Goal: Task Accomplishment & Management: Manage account settings

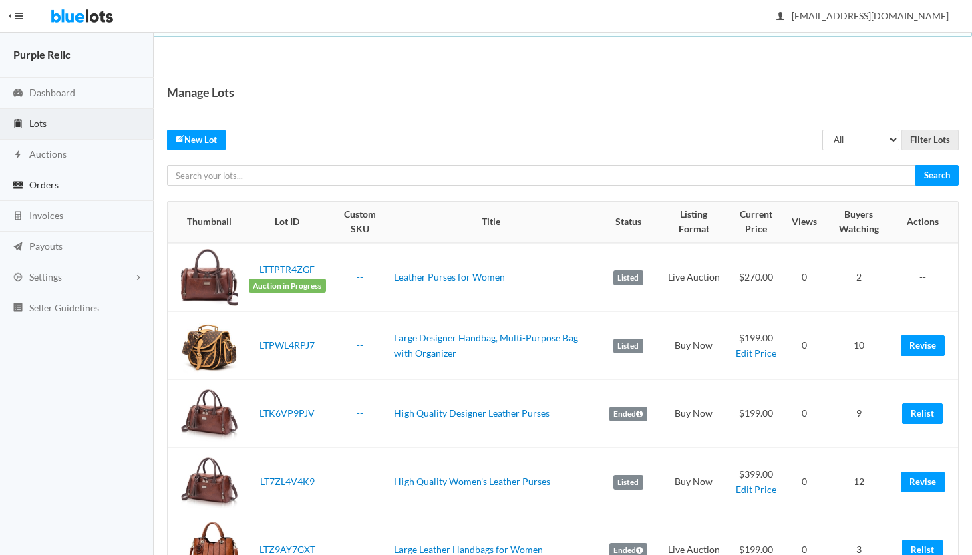
click at [41, 190] on span "Orders" at bounding box center [43, 184] width 29 height 11
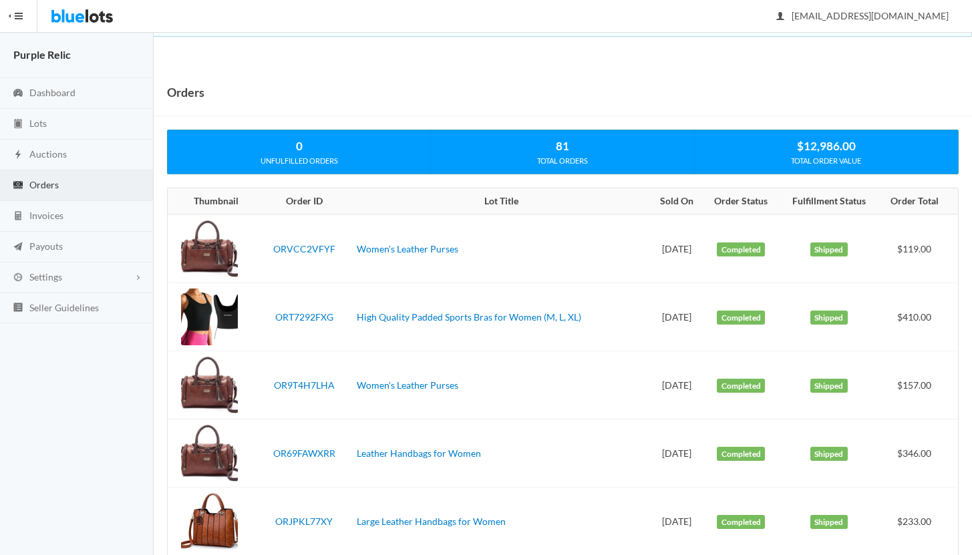
click at [40, 126] on span "Lots" at bounding box center [37, 123] width 17 height 11
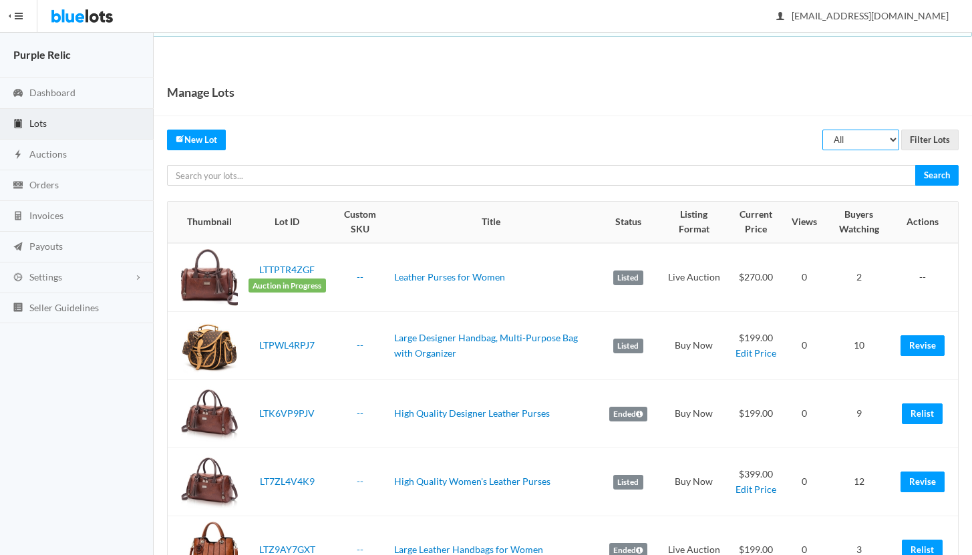
click at [869, 142] on select "All Draft Unreviewed Rejected Scheduled Listed Sold Ended" at bounding box center [860, 140] width 77 height 21
select select "ended"
click at [937, 146] on input "Filter Lots" at bounding box center [929, 140] width 57 height 21
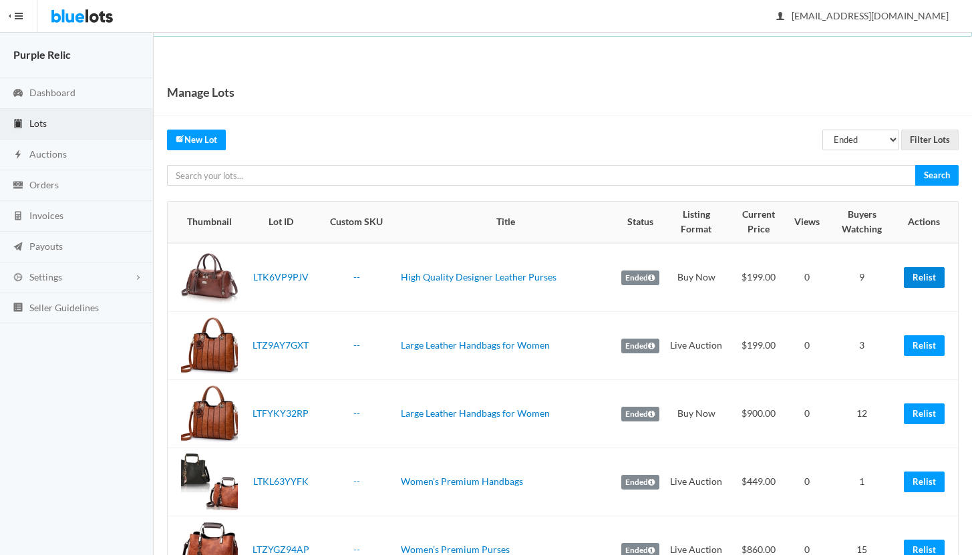
click at [916, 278] on link "Relist" at bounding box center [923, 277] width 41 height 21
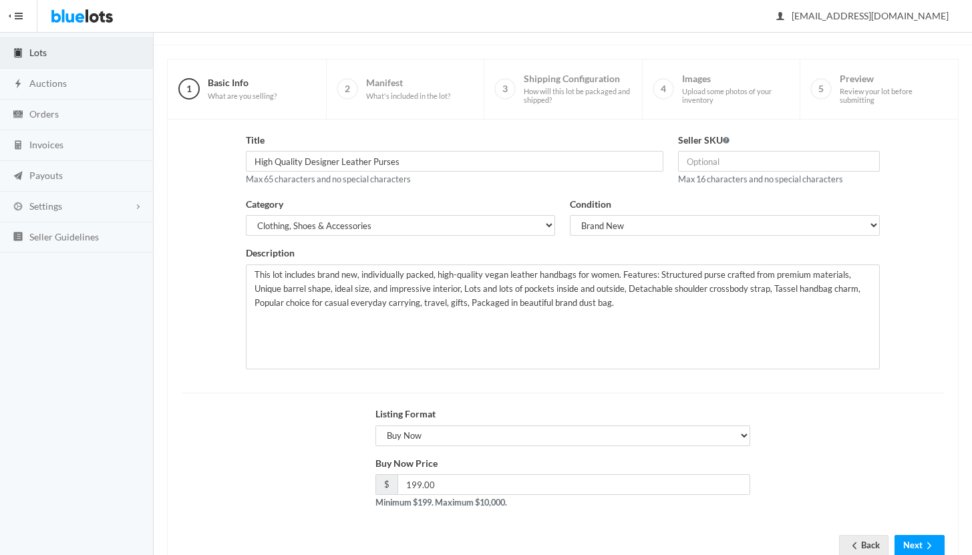
scroll to position [114, 0]
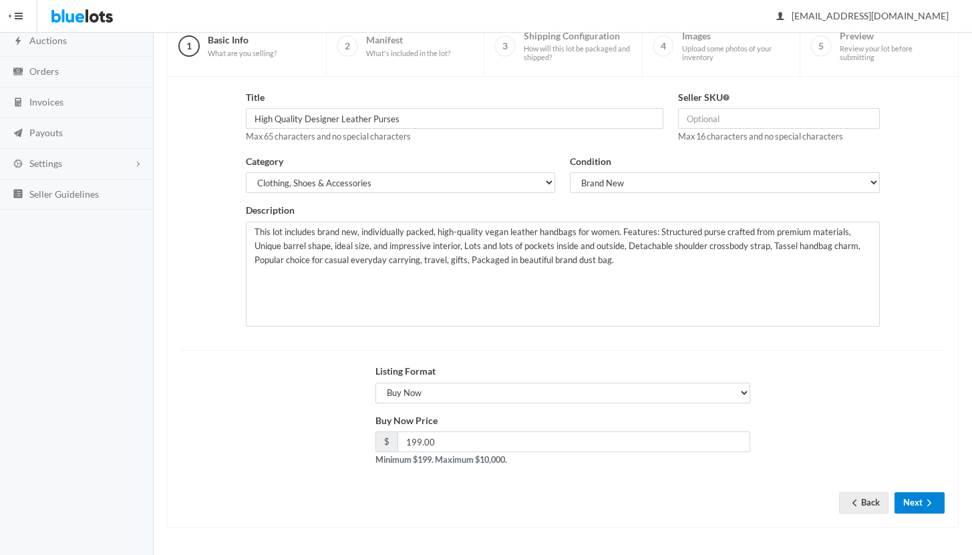
click at [904, 497] on button "Next" at bounding box center [919, 502] width 50 height 21
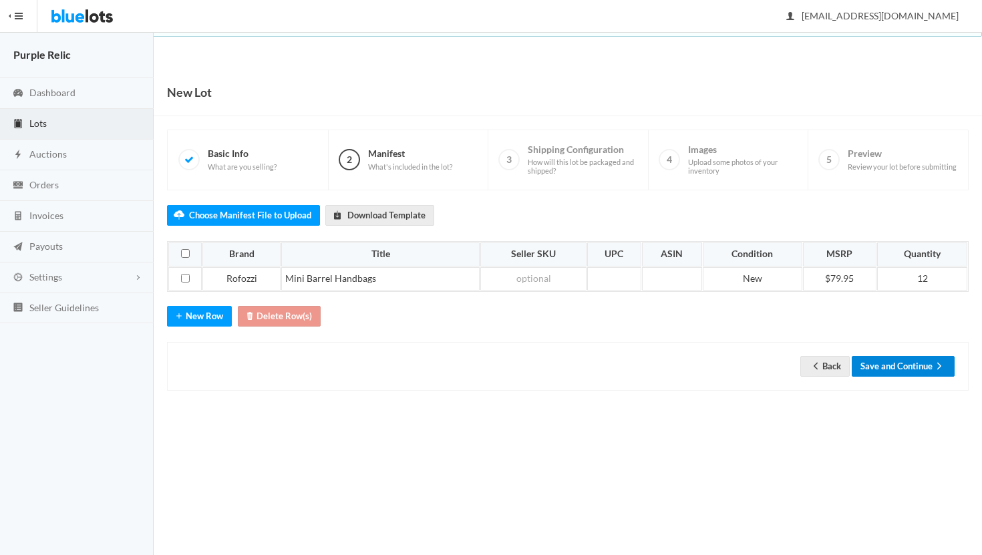
click at [890, 368] on button "Save and Continue" at bounding box center [902, 366] width 103 height 21
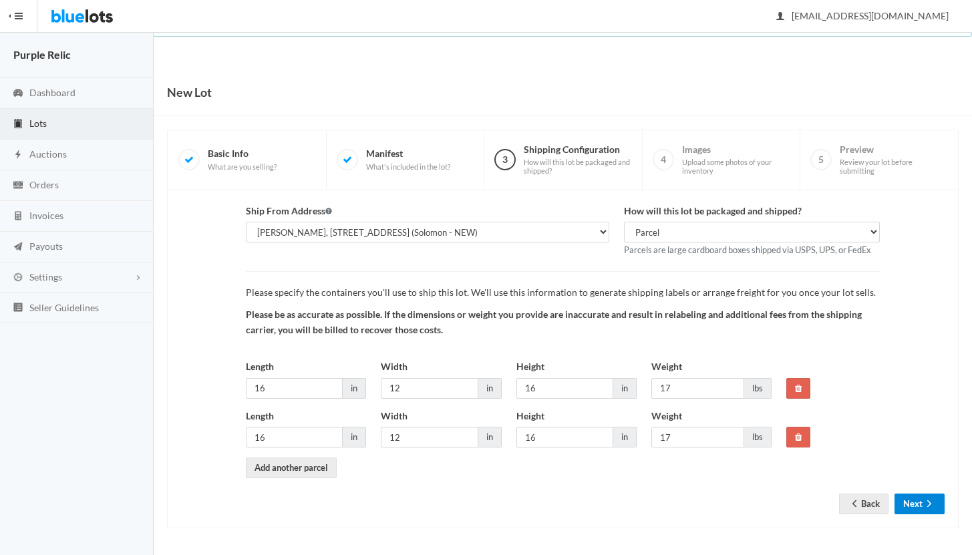
click at [911, 495] on button "Next" at bounding box center [919, 503] width 50 height 21
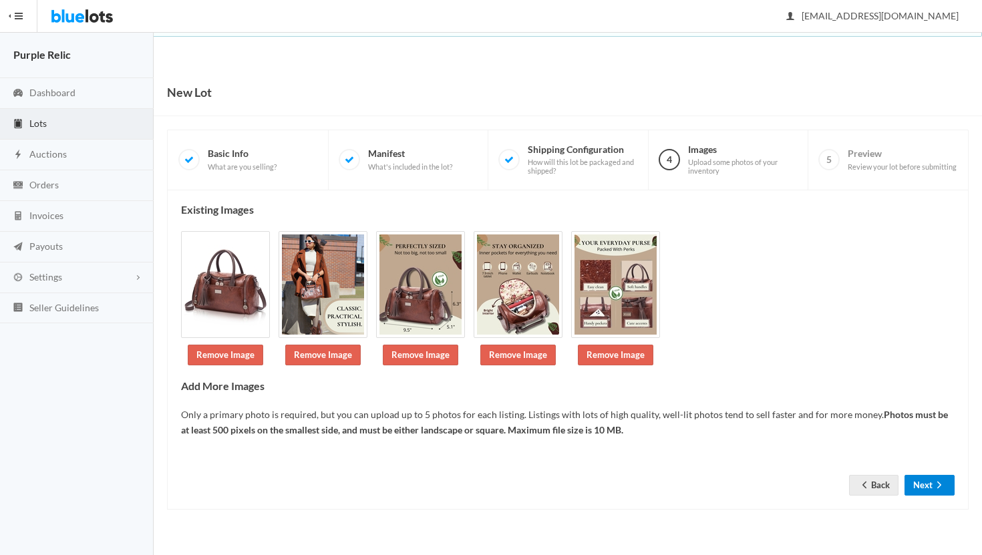
click at [939, 482] on icon "arrow forward" at bounding box center [938, 484] width 13 height 11
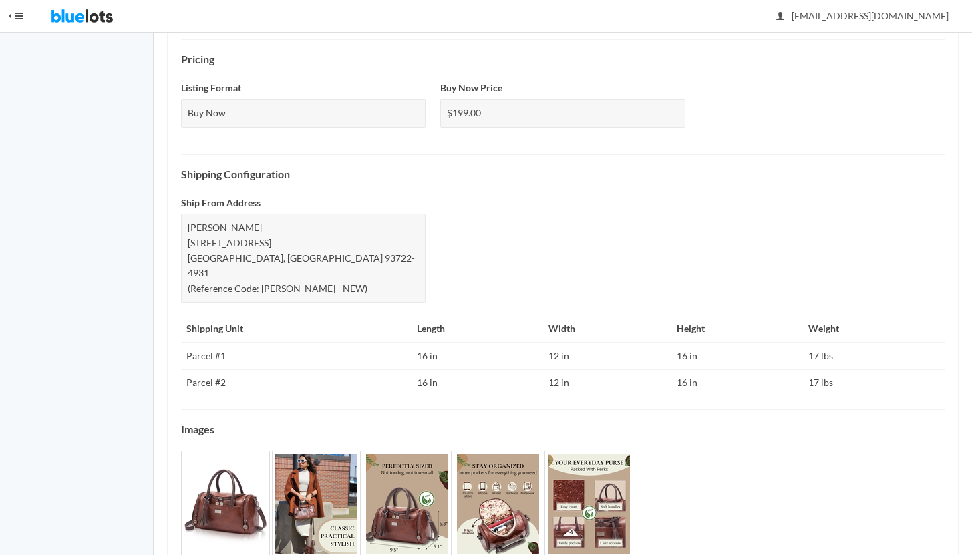
scroll to position [488, 0]
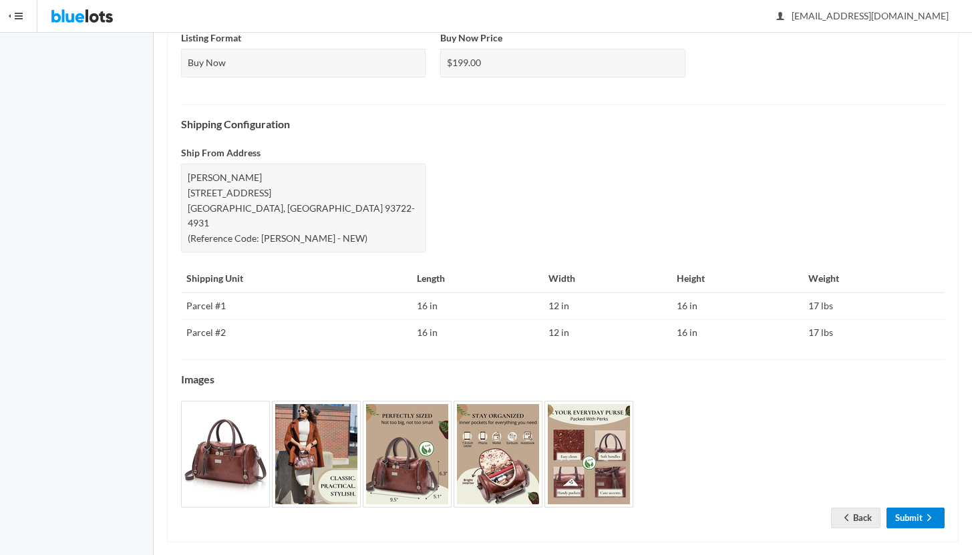
click at [913, 507] on link "Submit" at bounding box center [915, 517] width 58 height 21
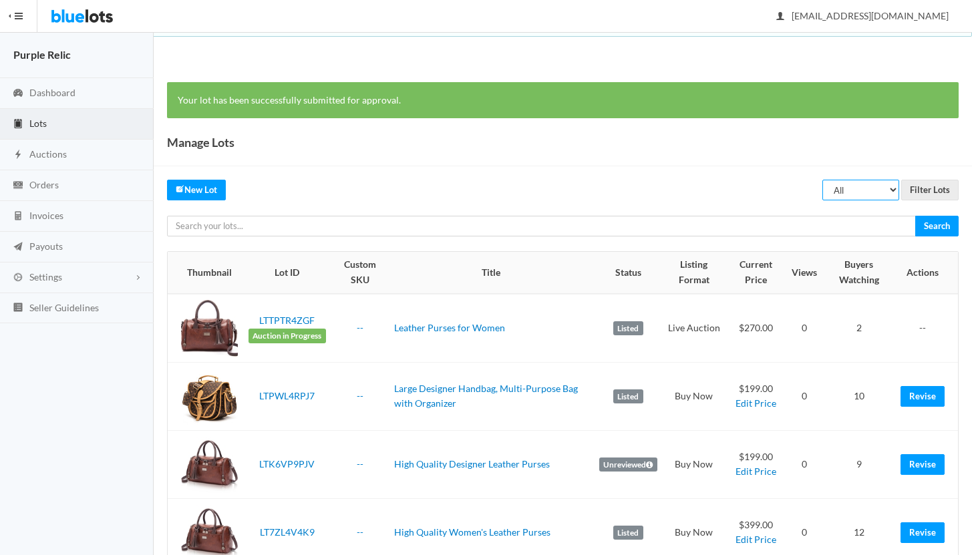
click at [867, 191] on select "All Draft Unreviewed Rejected Scheduled Listed Sold Ended" at bounding box center [860, 190] width 77 height 21
select select "ended"
click at [922, 190] on input "Filter Lots" at bounding box center [929, 190] width 57 height 21
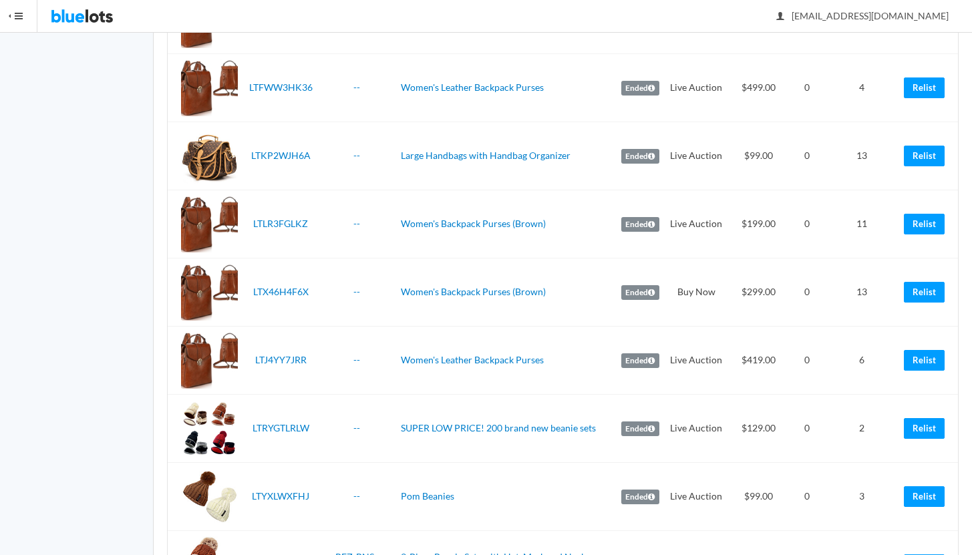
scroll to position [789, 0]
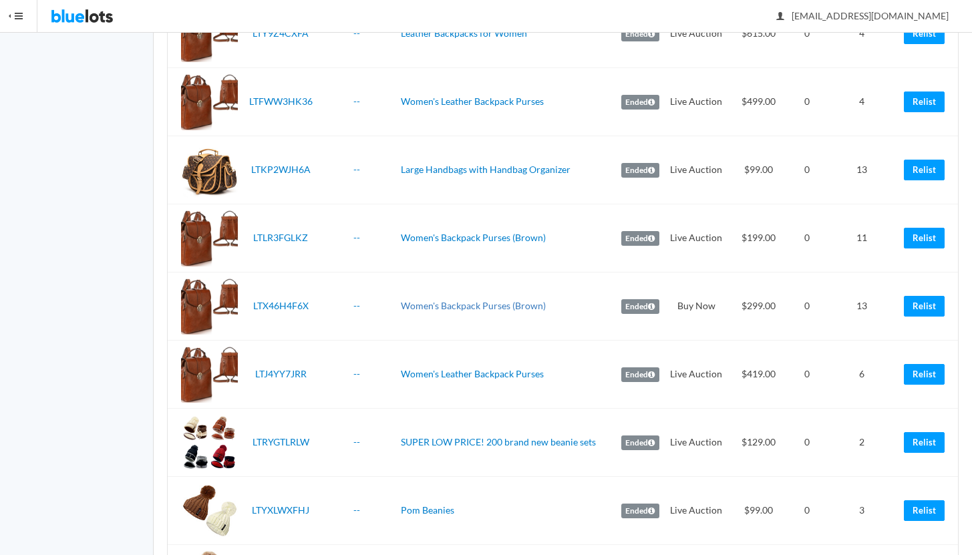
click at [470, 307] on link "Women's Backpack Purses (Brown)" at bounding box center [473, 305] width 145 height 11
click at [936, 234] on link "Relist" at bounding box center [923, 238] width 41 height 21
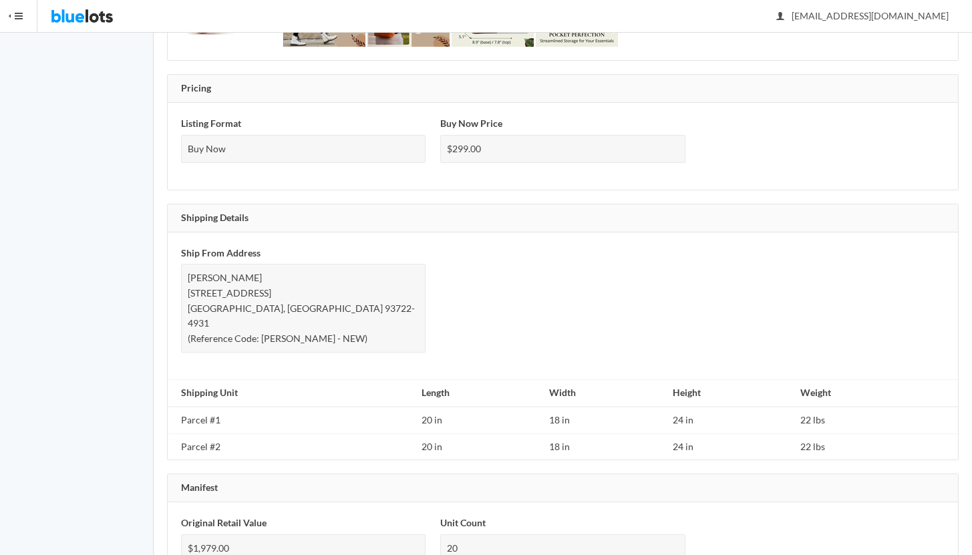
scroll to position [728, 0]
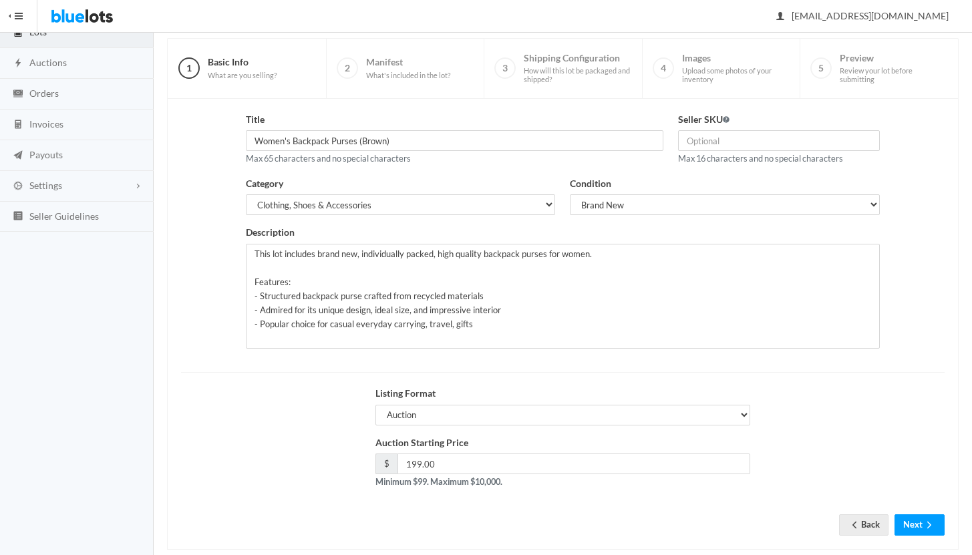
scroll to position [114, 0]
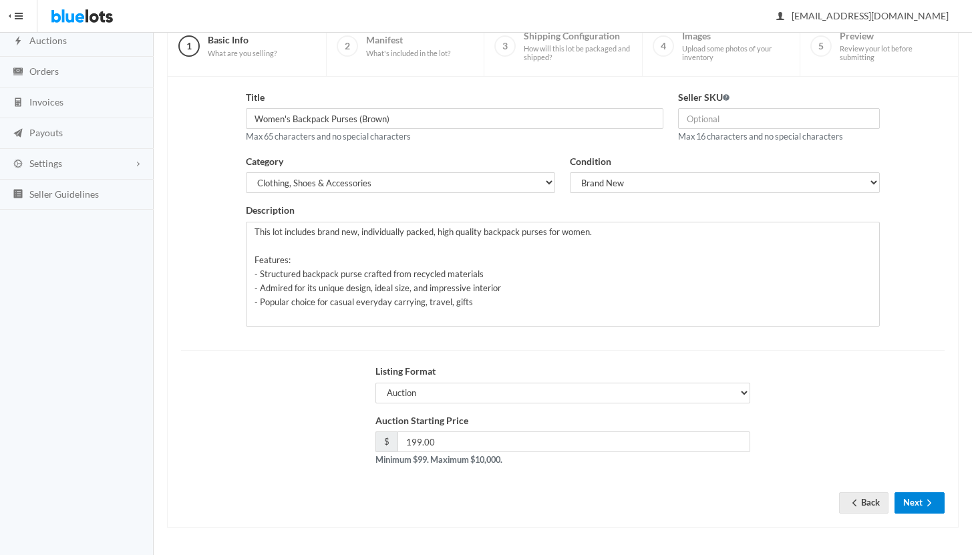
click at [900, 503] on button "Next" at bounding box center [919, 502] width 50 height 21
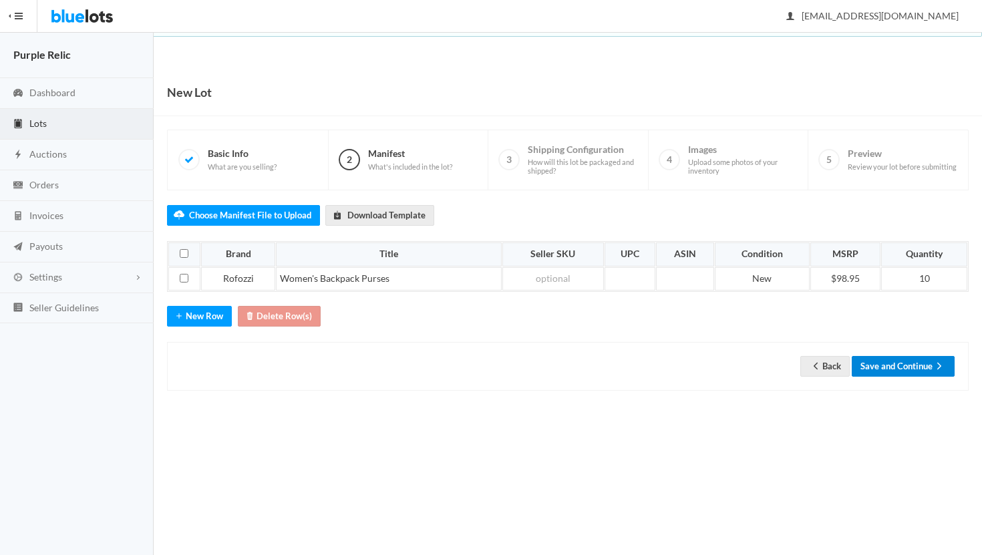
click at [917, 363] on button "Save and Continue" at bounding box center [902, 366] width 103 height 21
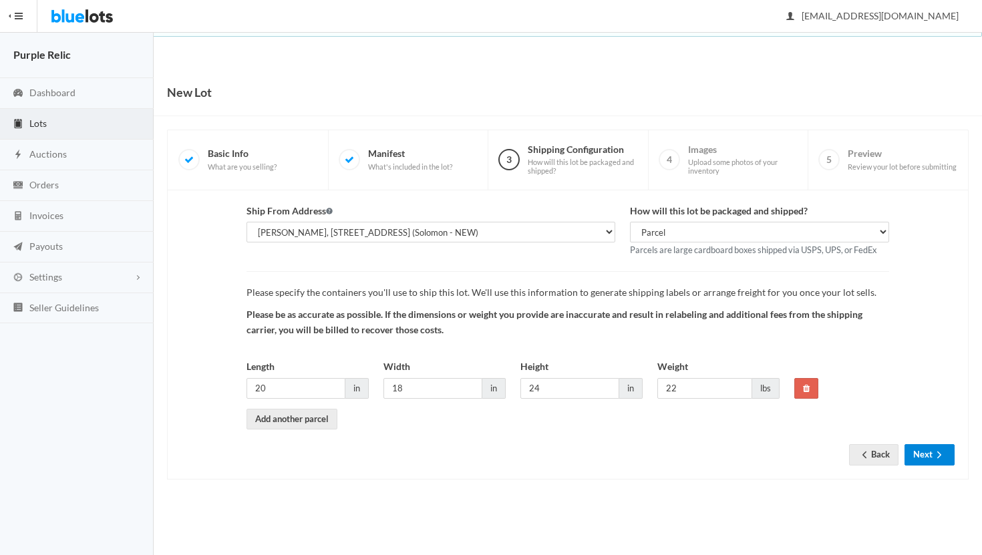
click at [929, 456] on button "Next" at bounding box center [929, 454] width 50 height 21
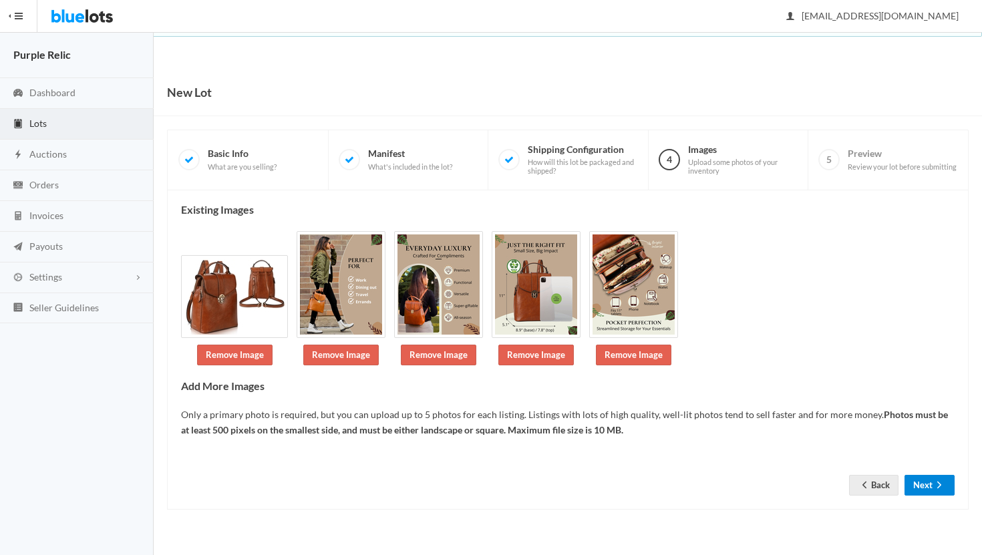
click at [929, 491] on button "Next" at bounding box center [929, 485] width 50 height 21
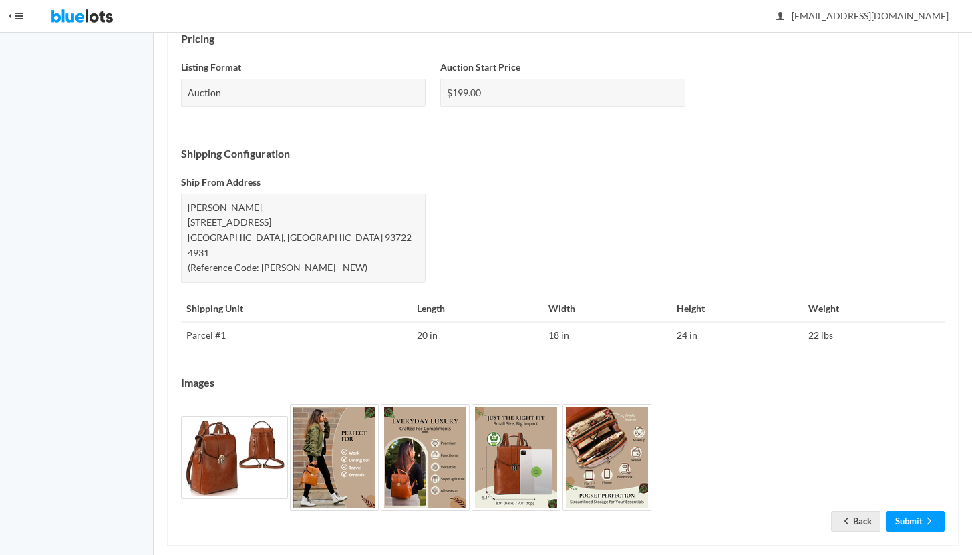
scroll to position [447, 0]
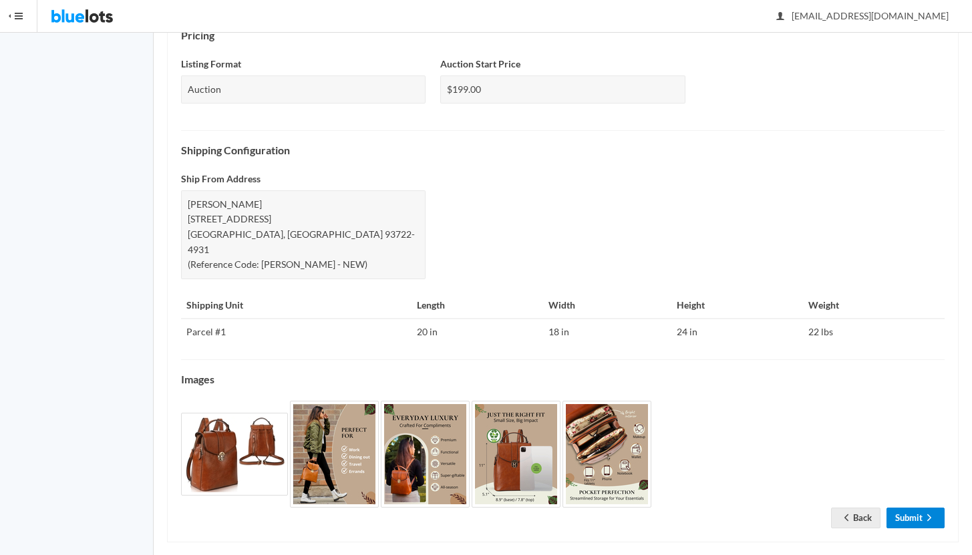
click at [923, 512] on icon "arrow forward" at bounding box center [928, 517] width 13 height 11
